Goal: Transaction & Acquisition: Purchase product/service

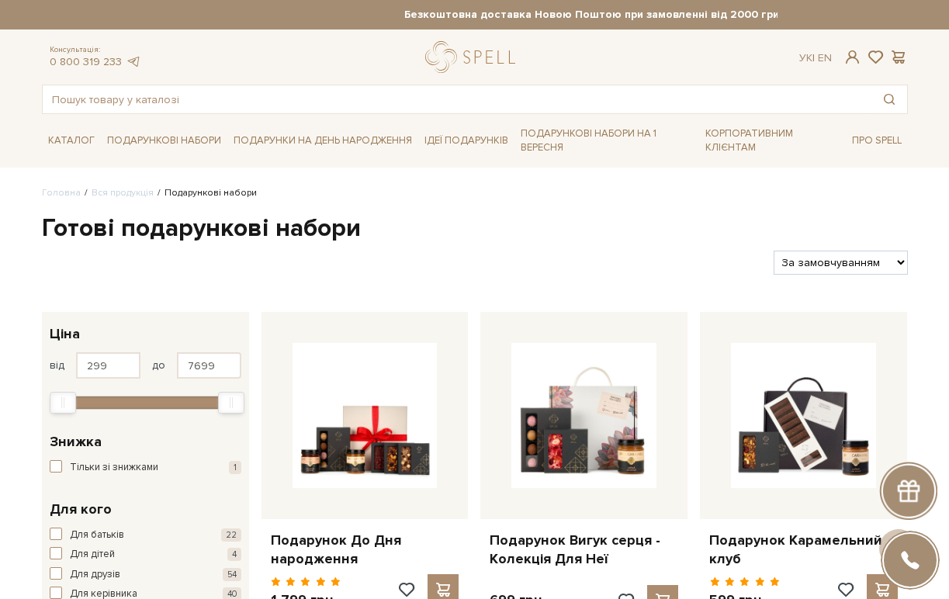
click at [55, 587] on span "button" at bounding box center [56, 593] width 12 height 12
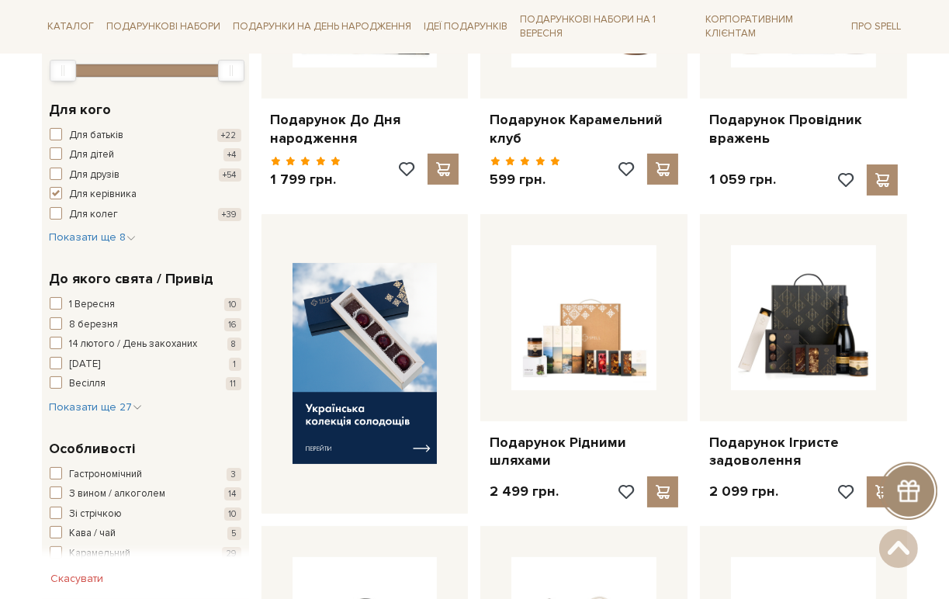
scroll to position [431, 0]
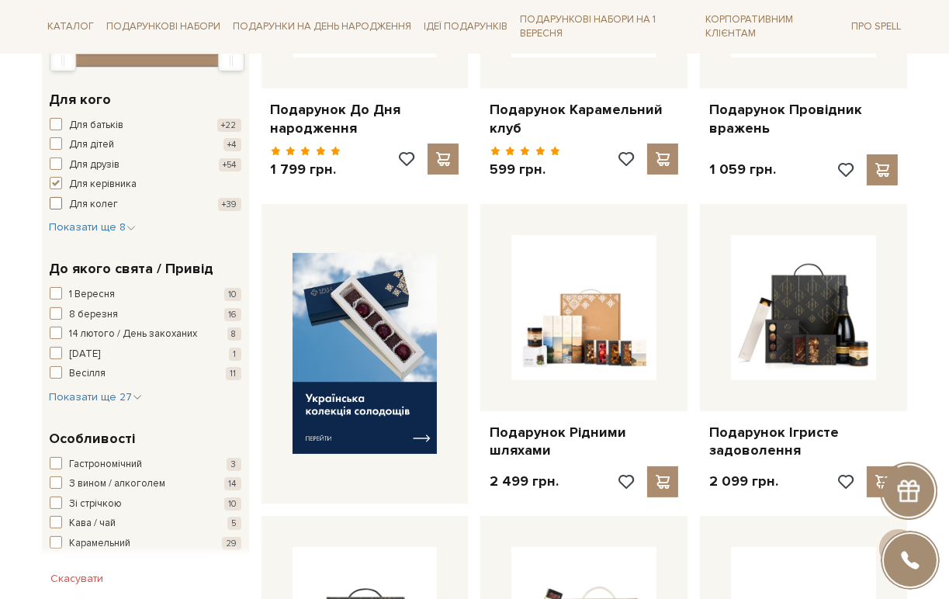
click at [57, 203] on span "button" at bounding box center [56, 203] width 12 height 12
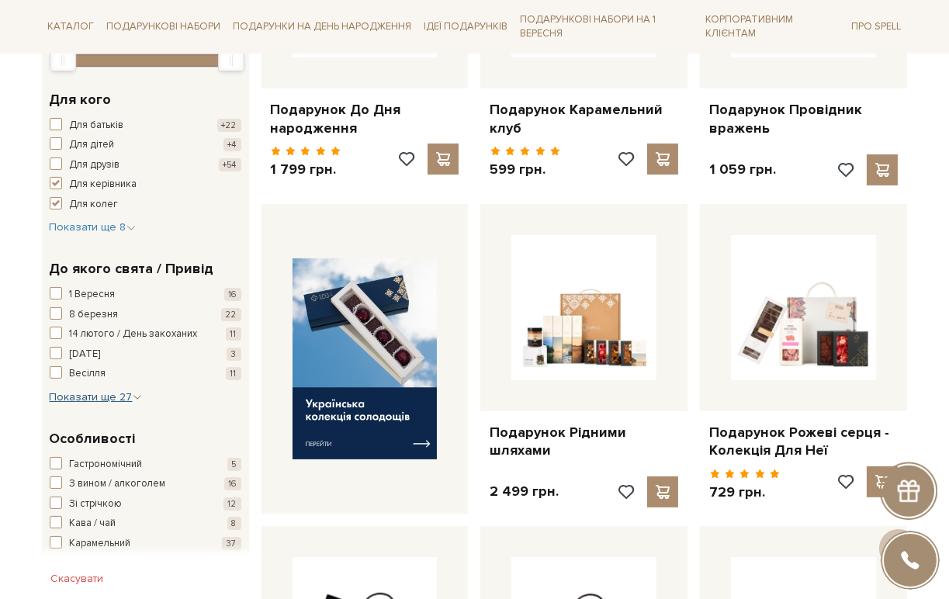
drag, startPoint x: 103, startPoint y: 394, endPoint x: 85, endPoint y: 394, distance: 17.9
click at [104, 394] on span "Показати ще 27" at bounding box center [96, 396] width 92 height 13
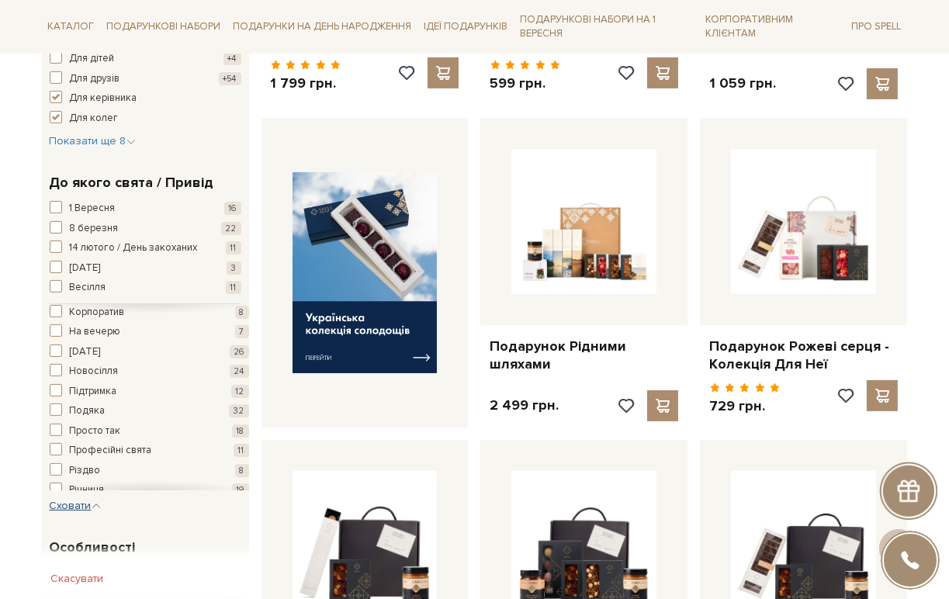
scroll to position [193, 0]
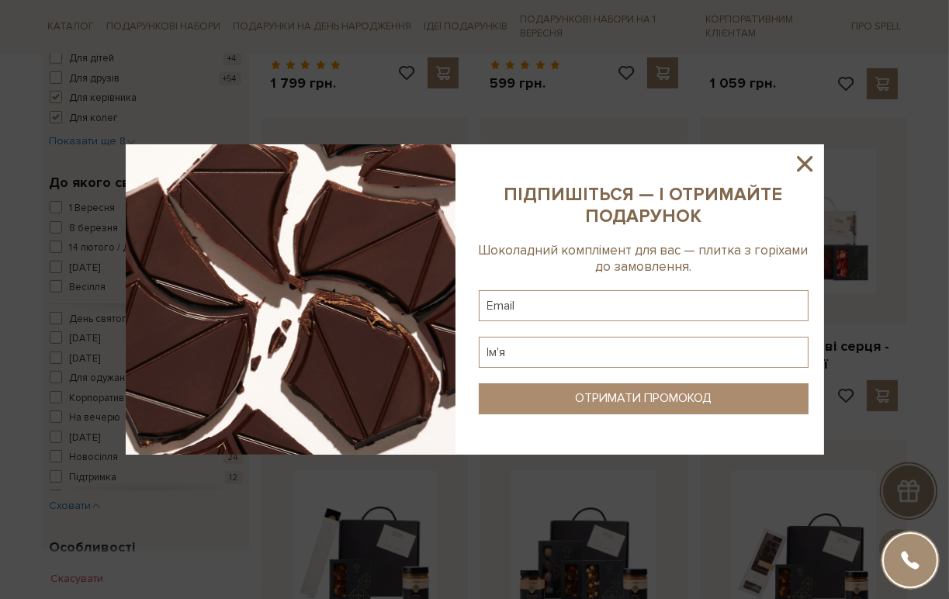
click at [801, 164] on icon at bounding box center [805, 164] width 26 height 26
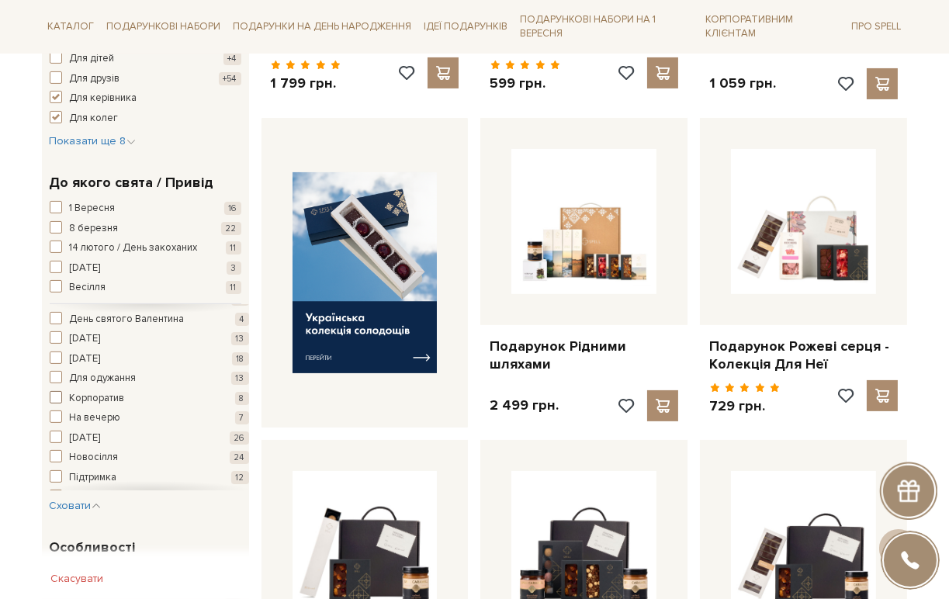
click at [56, 395] on span "button" at bounding box center [56, 397] width 12 height 12
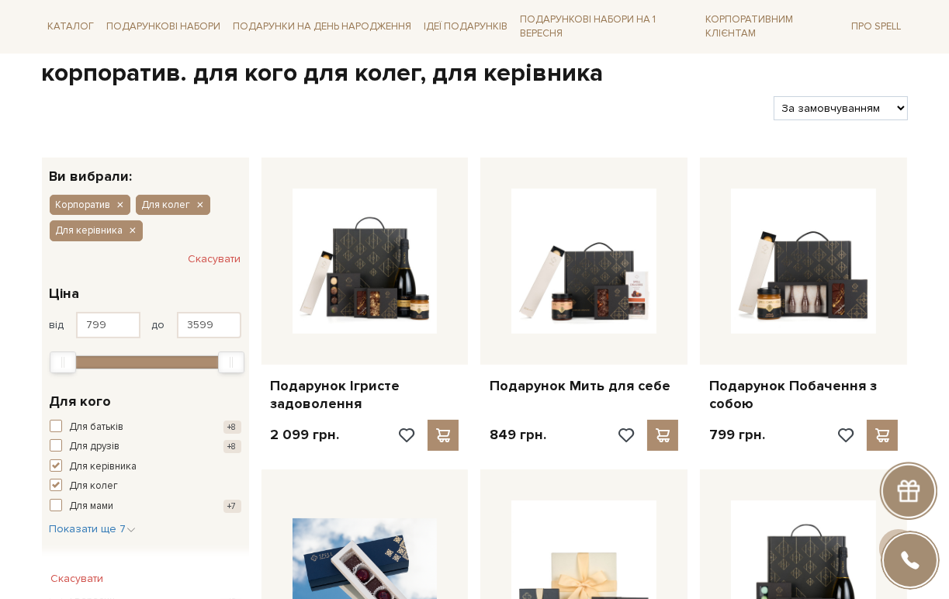
scroll to position [86, 0]
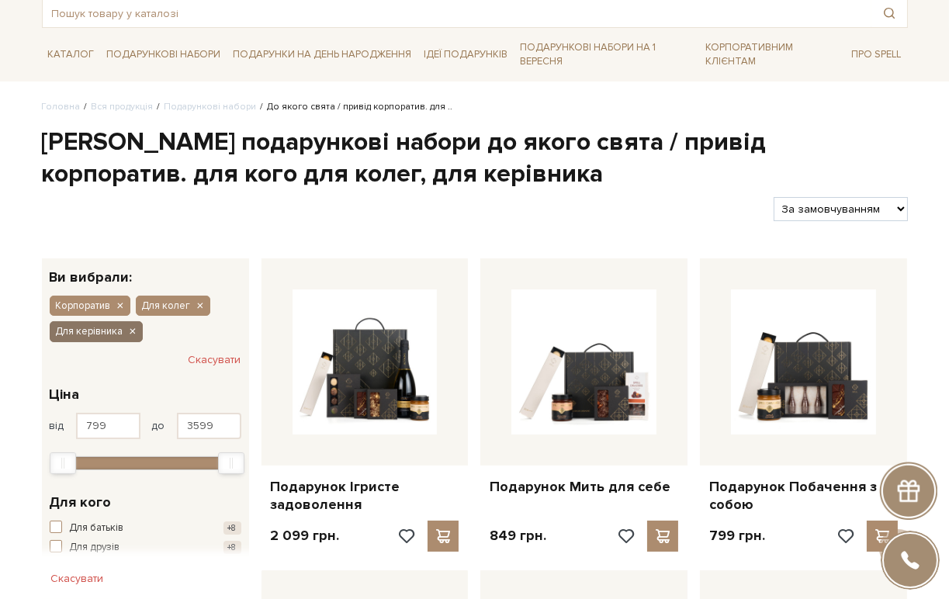
click at [128, 331] on icon "button" at bounding box center [131, 332] width 9 height 14
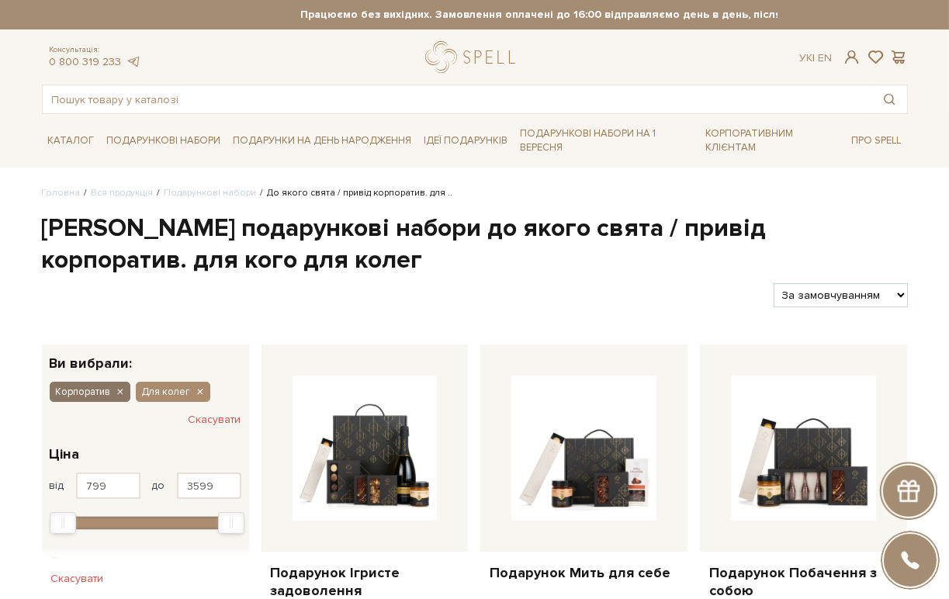
click at [116, 394] on icon "button" at bounding box center [119, 393] width 9 height 14
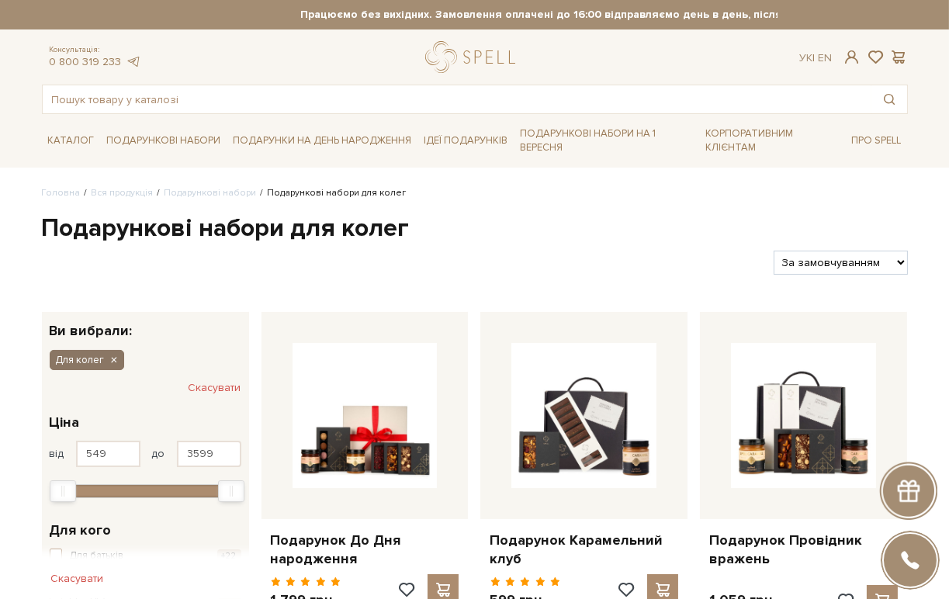
click at [112, 359] on icon "button" at bounding box center [113, 361] width 9 height 14
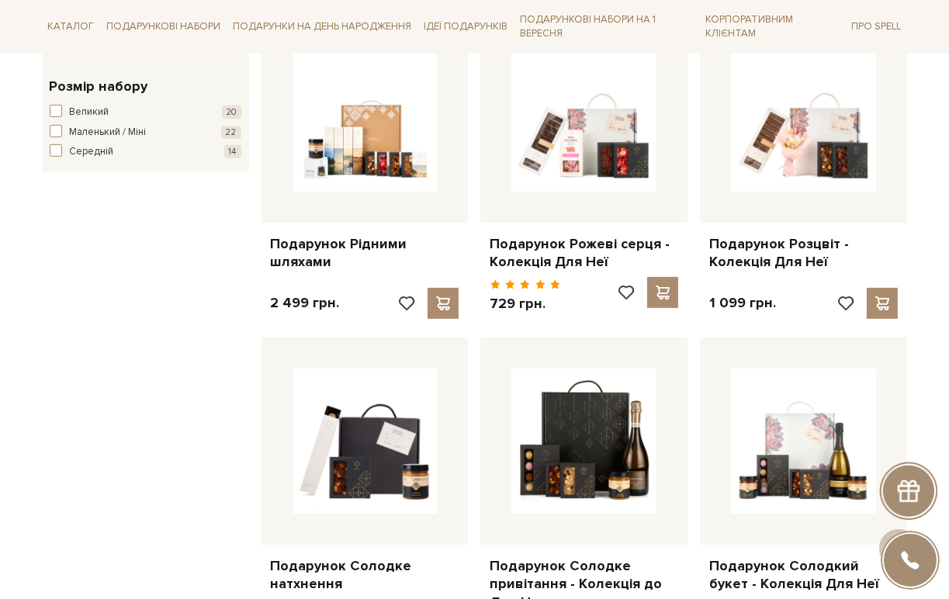
scroll to position [949, 0]
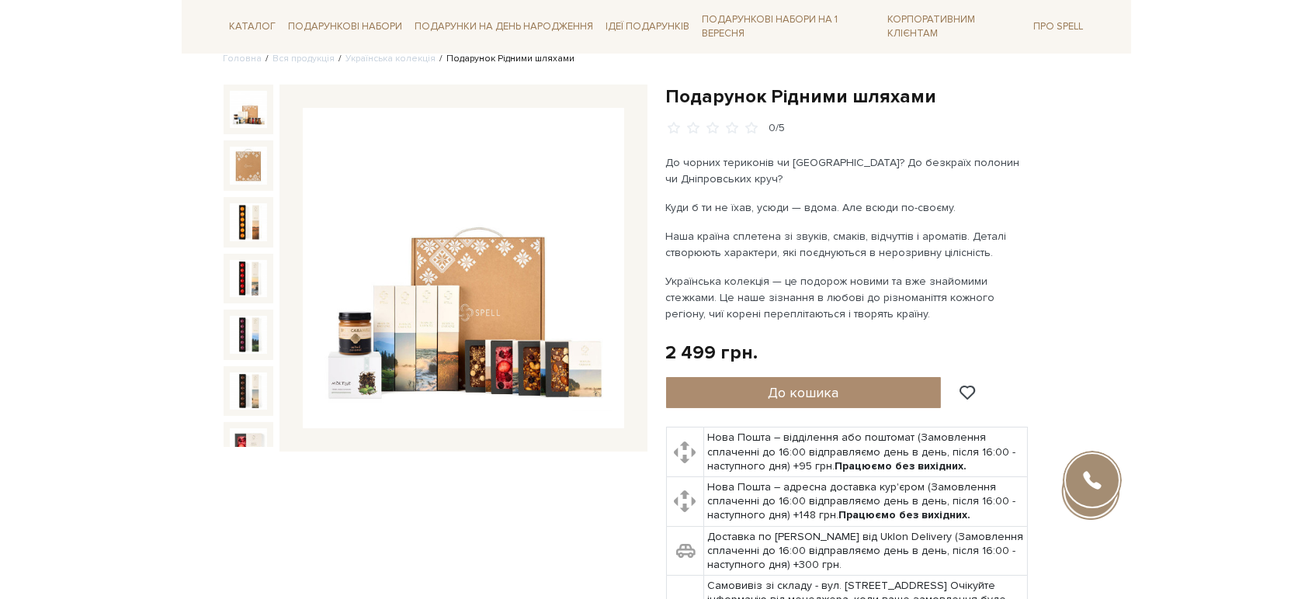
scroll to position [172, 0]
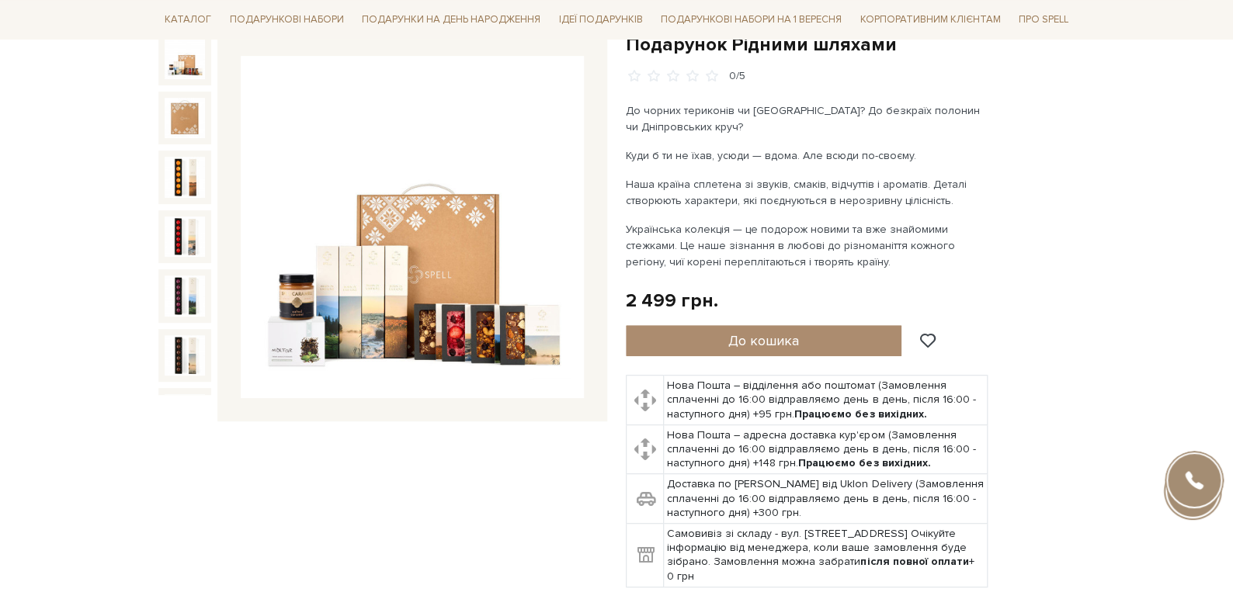
click at [298, 297] on img at bounding box center [412, 227] width 343 height 343
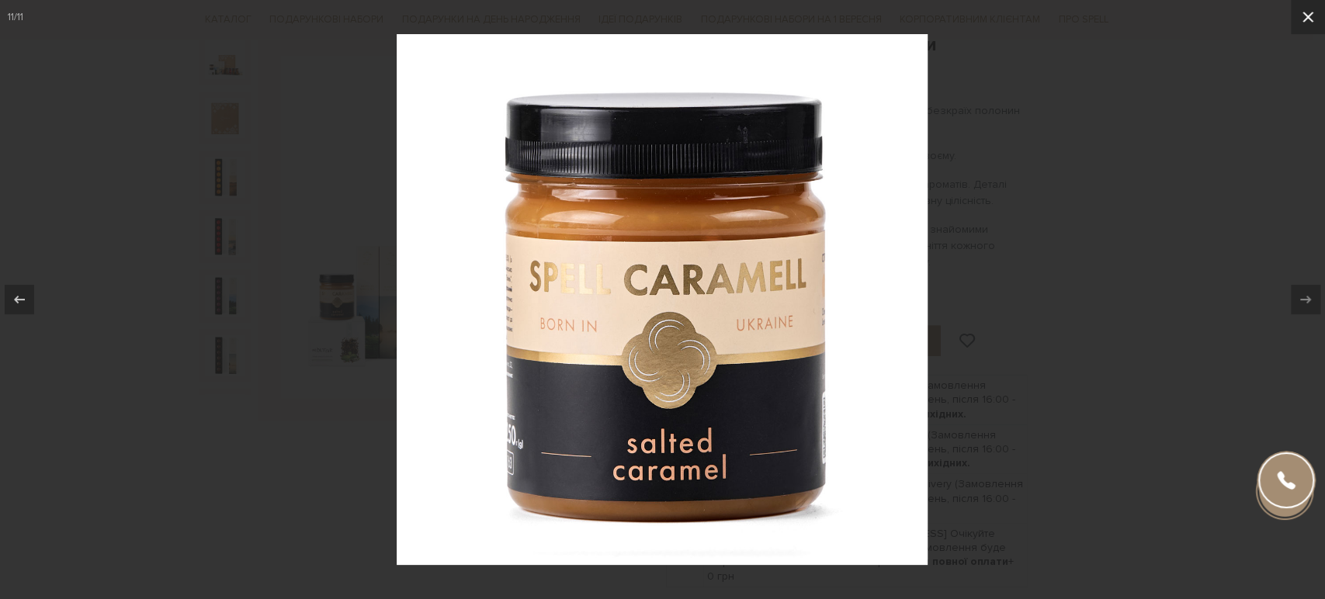
click at [949, 17] on icon at bounding box center [1308, 17] width 19 height 19
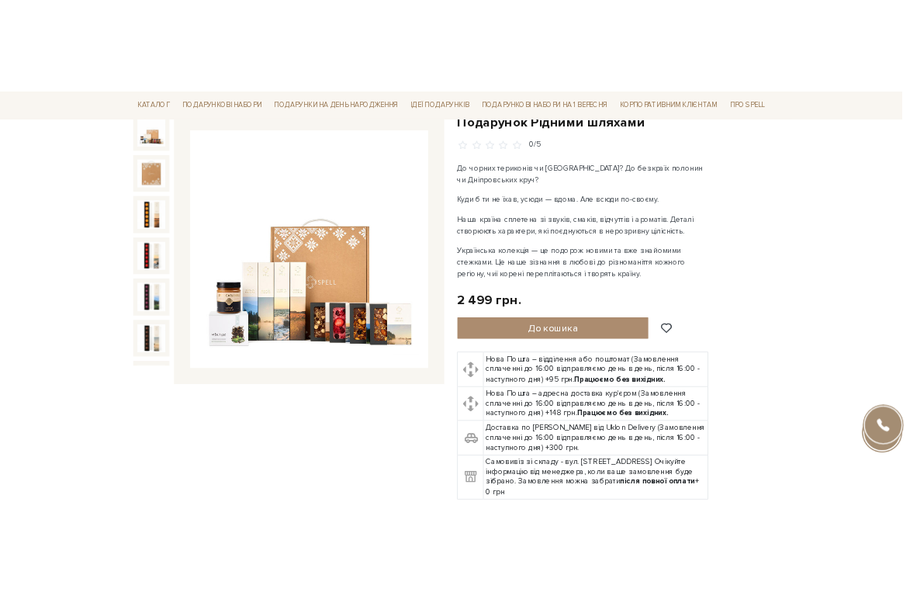
scroll to position [240, 0]
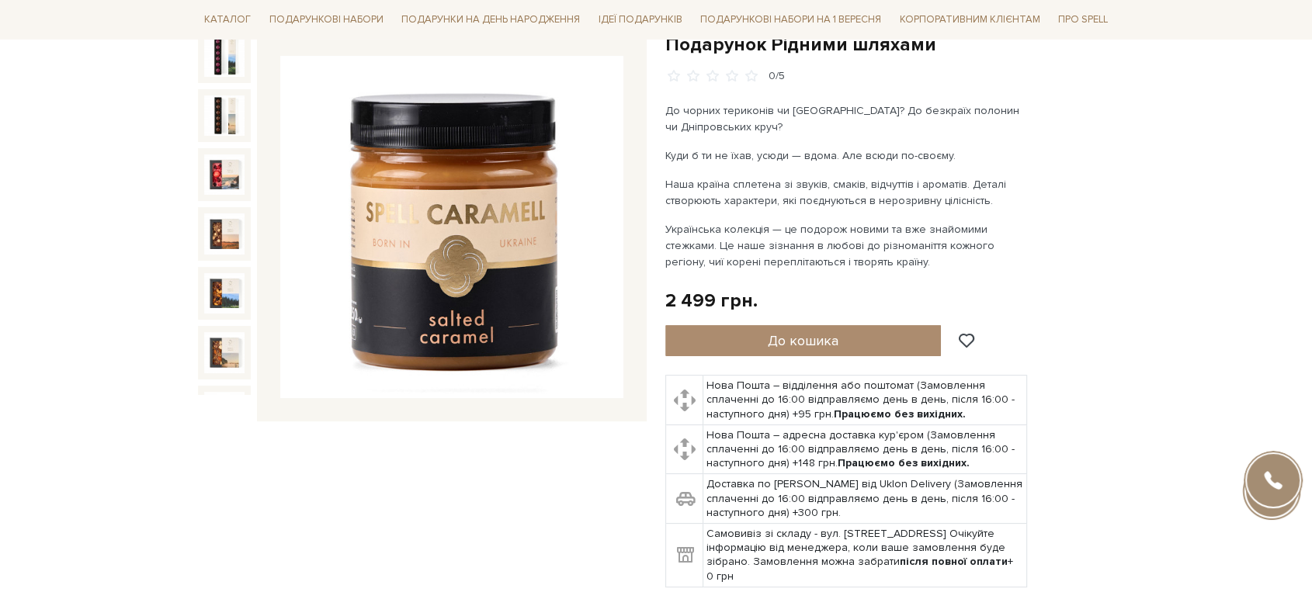
click at [554, 560] on div "Подарунок Рідними шляхами 0/5" at bounding box center [422, 320] width 467 height 574
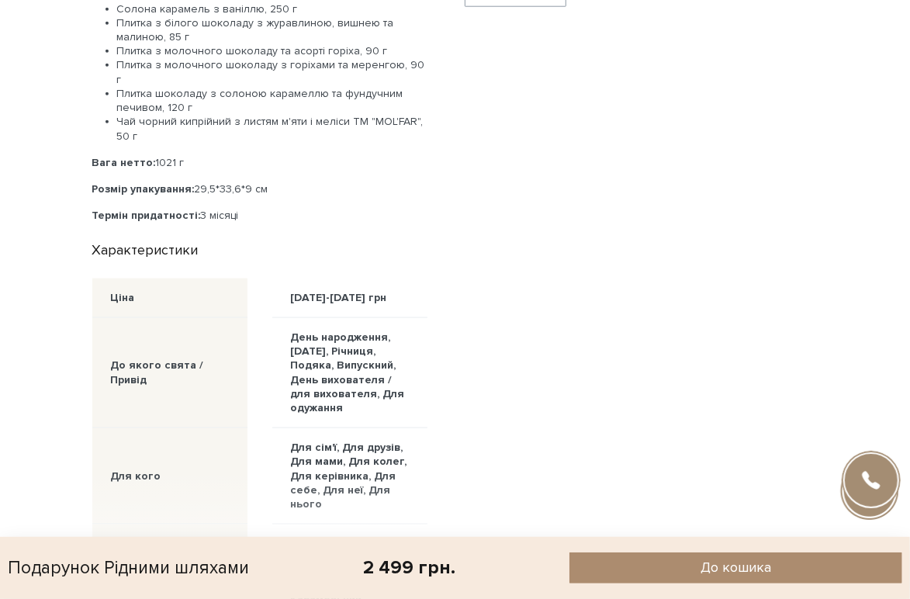
scroll to position [1035, 0]
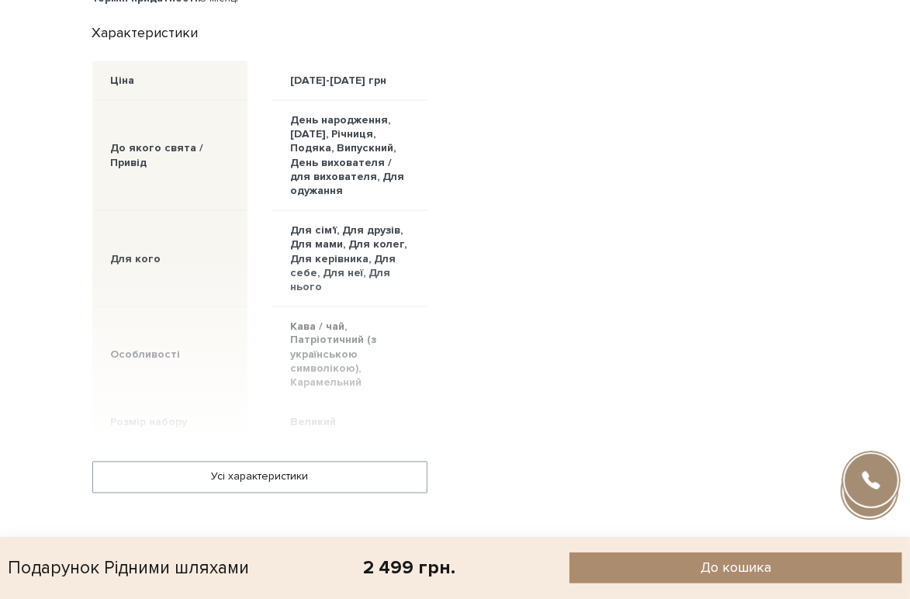
click at [362, 328] on div at bounding box center [259, 347] width 335 height 191
drag, startPoint x: 293, startPoint y: 321, endPoint x: 335, endPoint y: 324, distance: 42.0
click at [335, 324] on div at bounding box center [259, 347] width 335 height 191
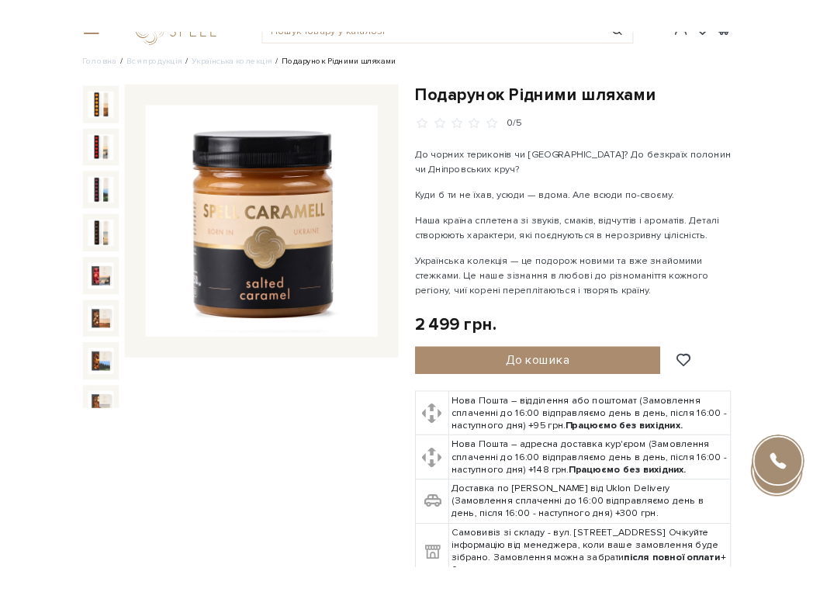
scroll to position [0, 0]
